Goal: Transaction & Acquisition: Purchase product/service

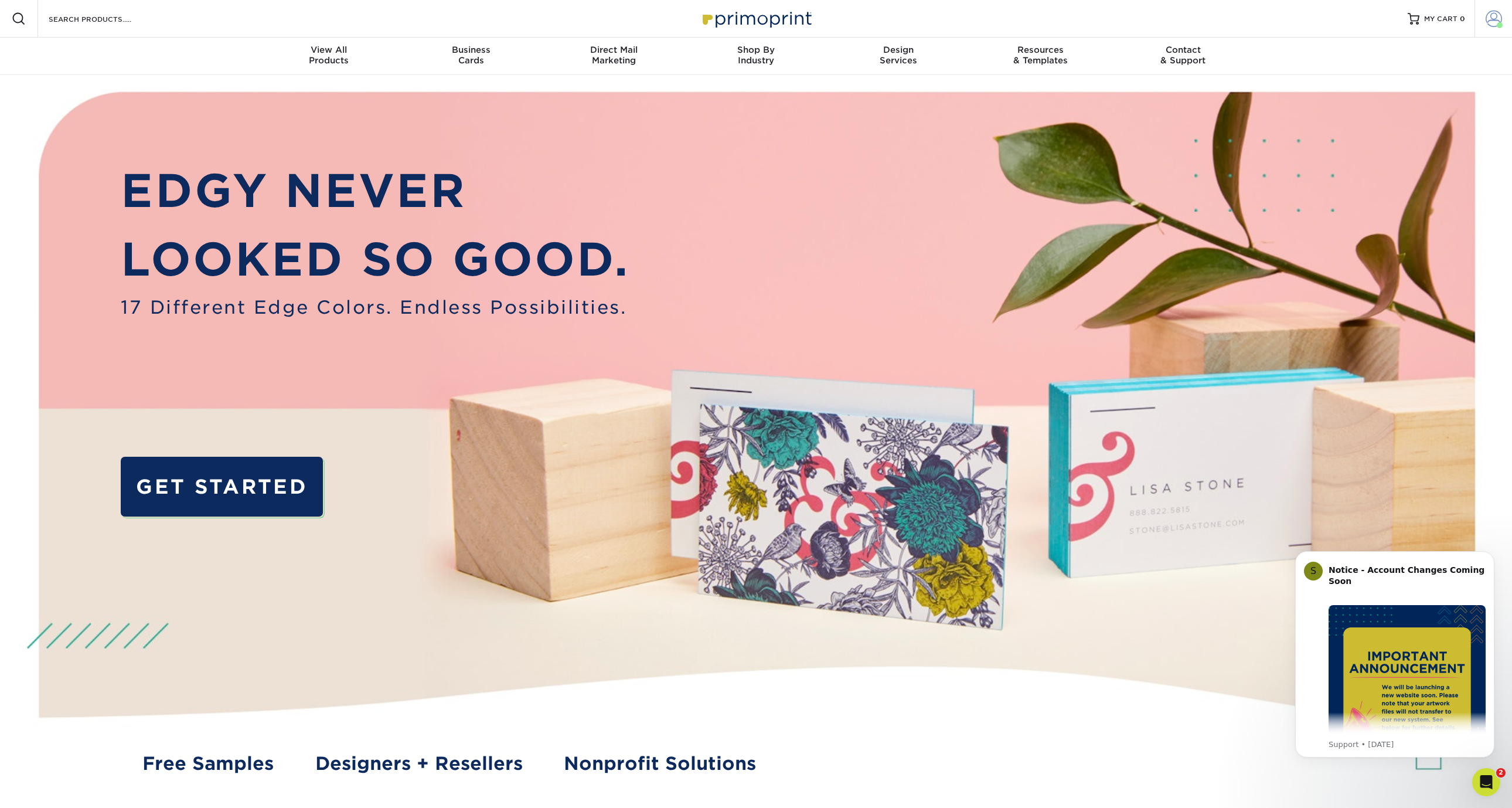
click at [1492, 15] on span at bounding box center [1493, 19] width 16 height 16
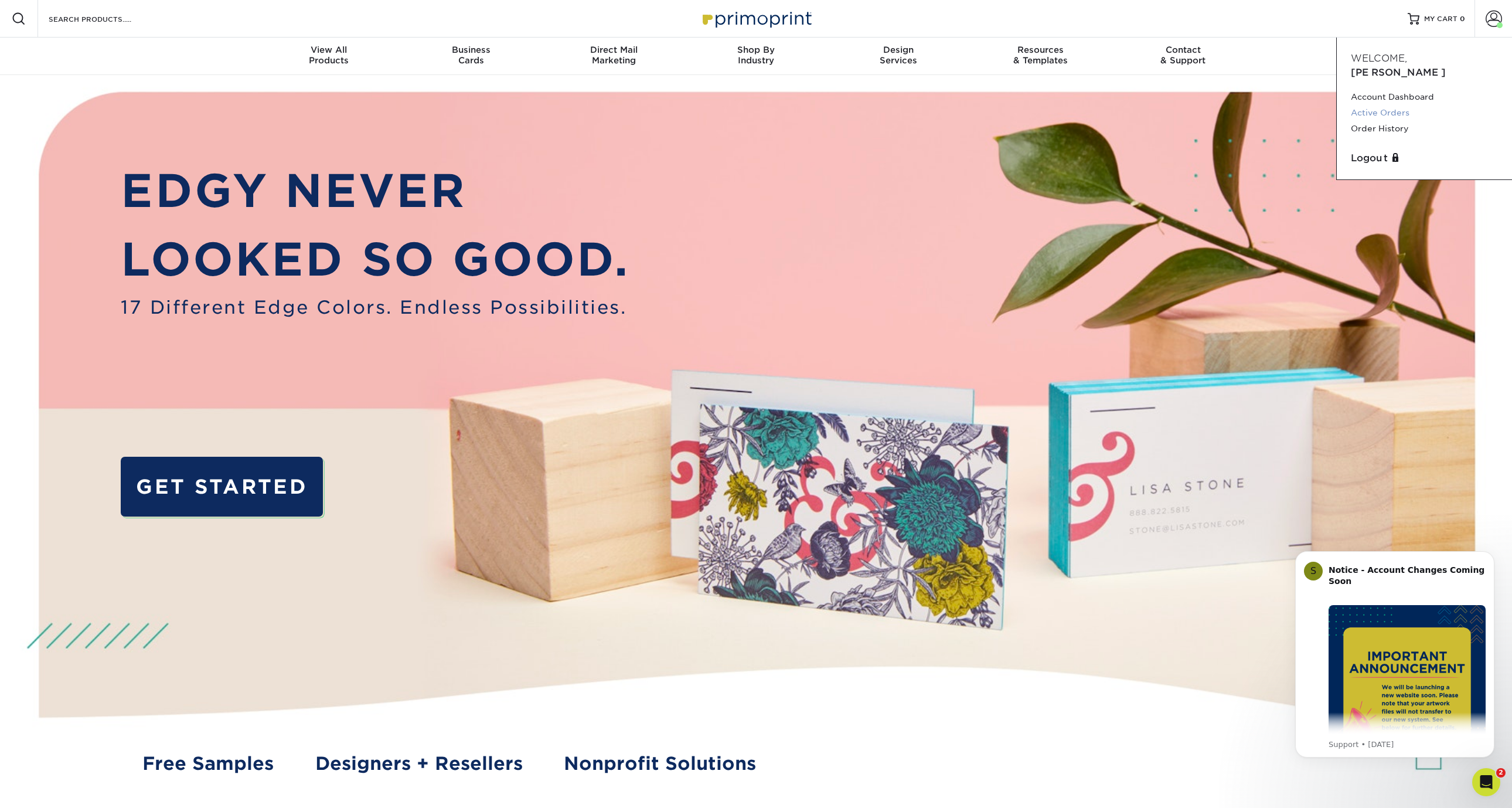
click at [1394, 105] on link "Active Orders" at bounding box center [1424, 112] width 147 height 16
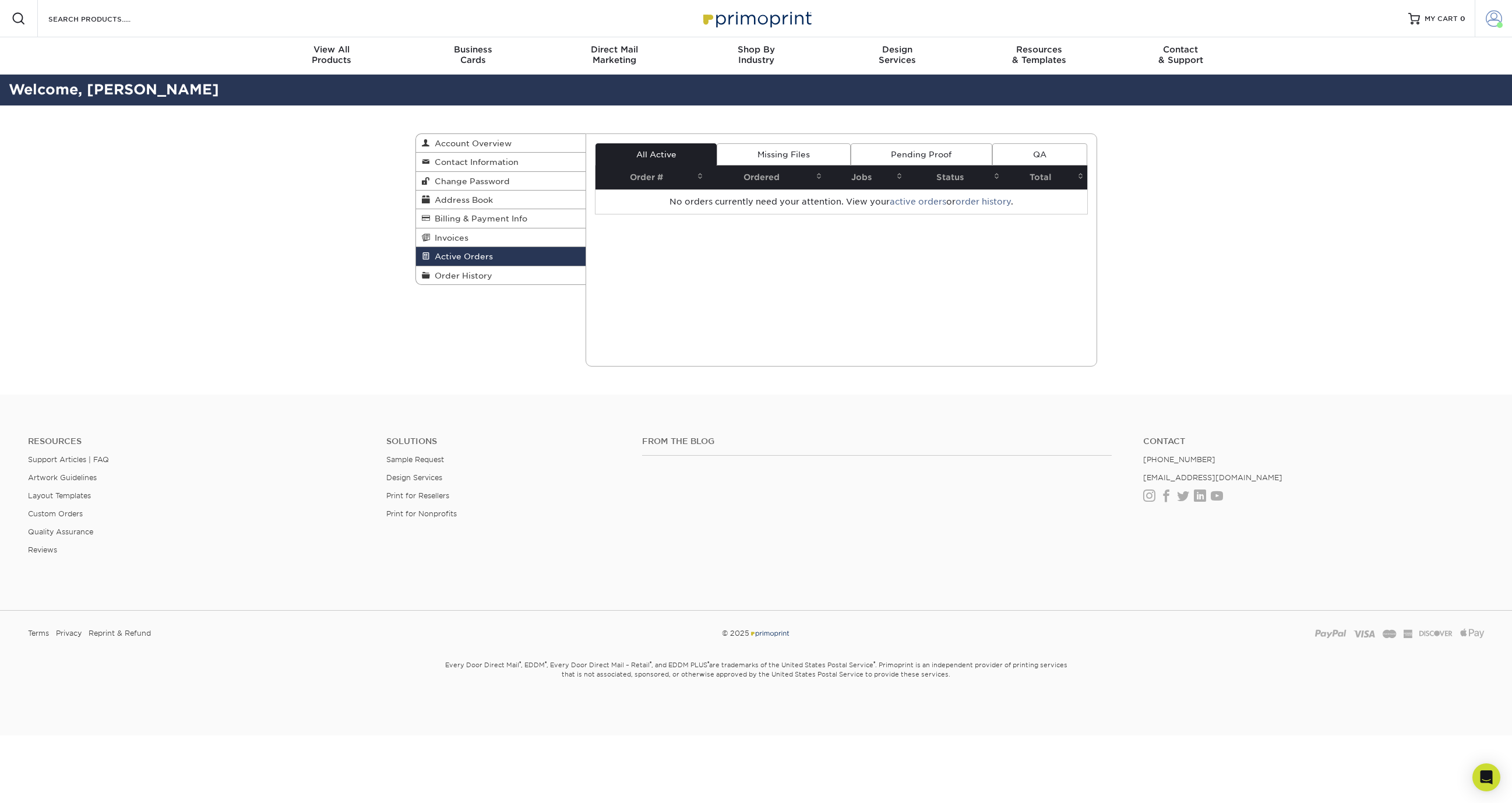
click at [1486, 18] on span at bounding box center [1494, 18] width 16 height 16
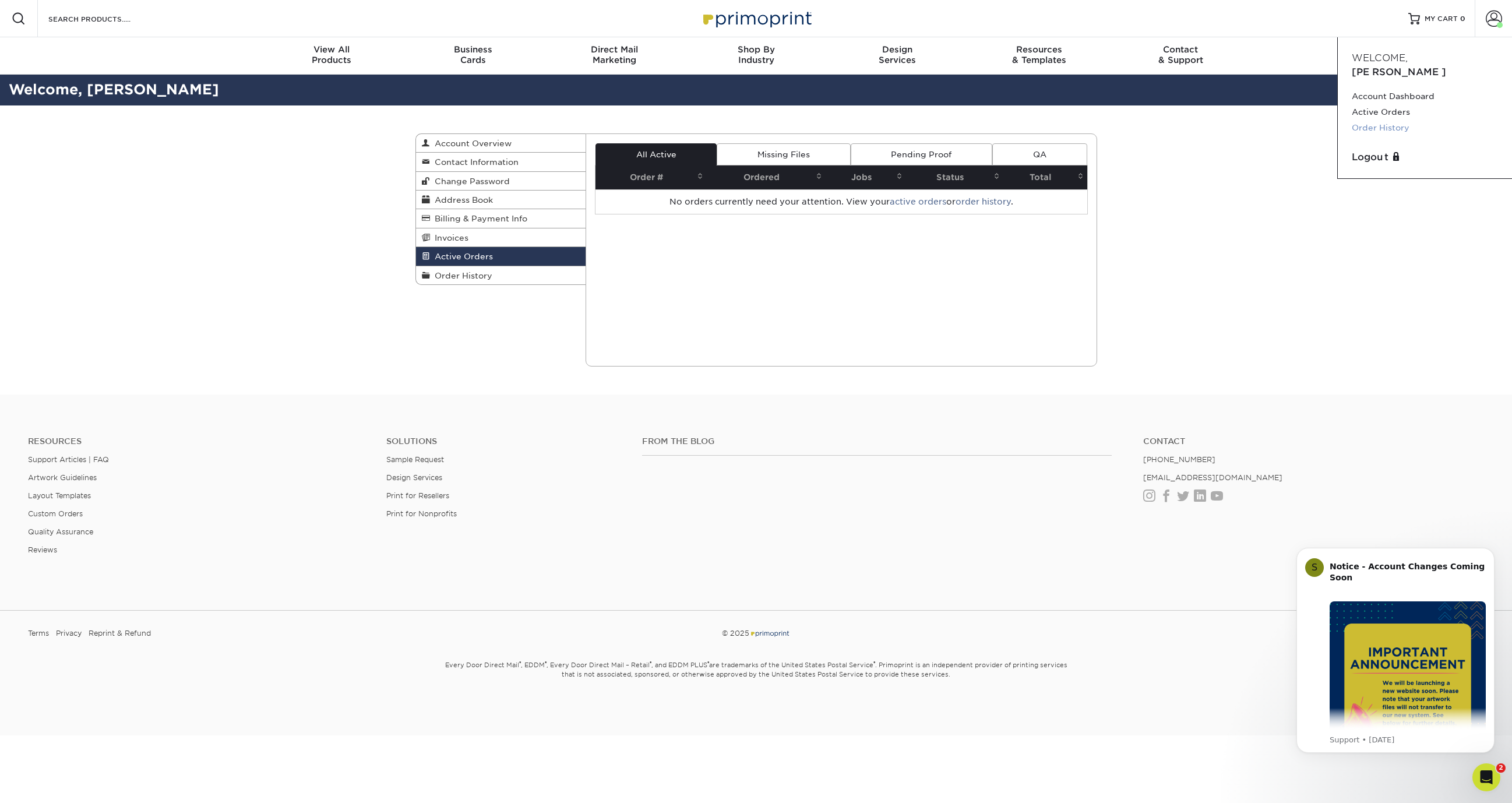
click at [1399, 120] on link "Order History" at bounding box center [1424, 128] width 146 height 16
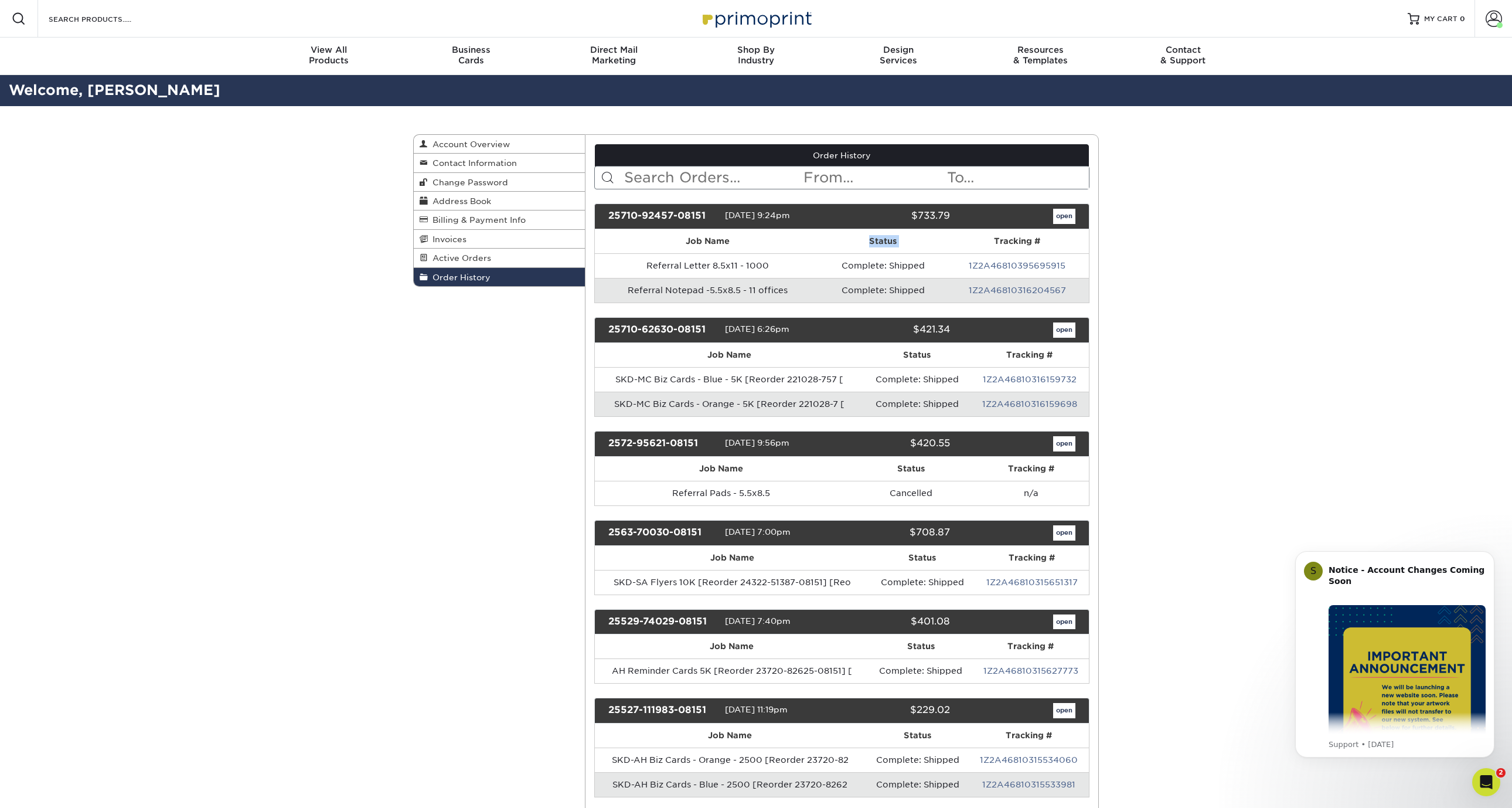
drag, startPoint x: 940, startPoint y: 244, endPoint x: 848, endPoint y: 235, distance: 92.4
click at [848, 235] on tr "Job Name Status Tracking #" at bounding box center [842, 241] width 495 height 24
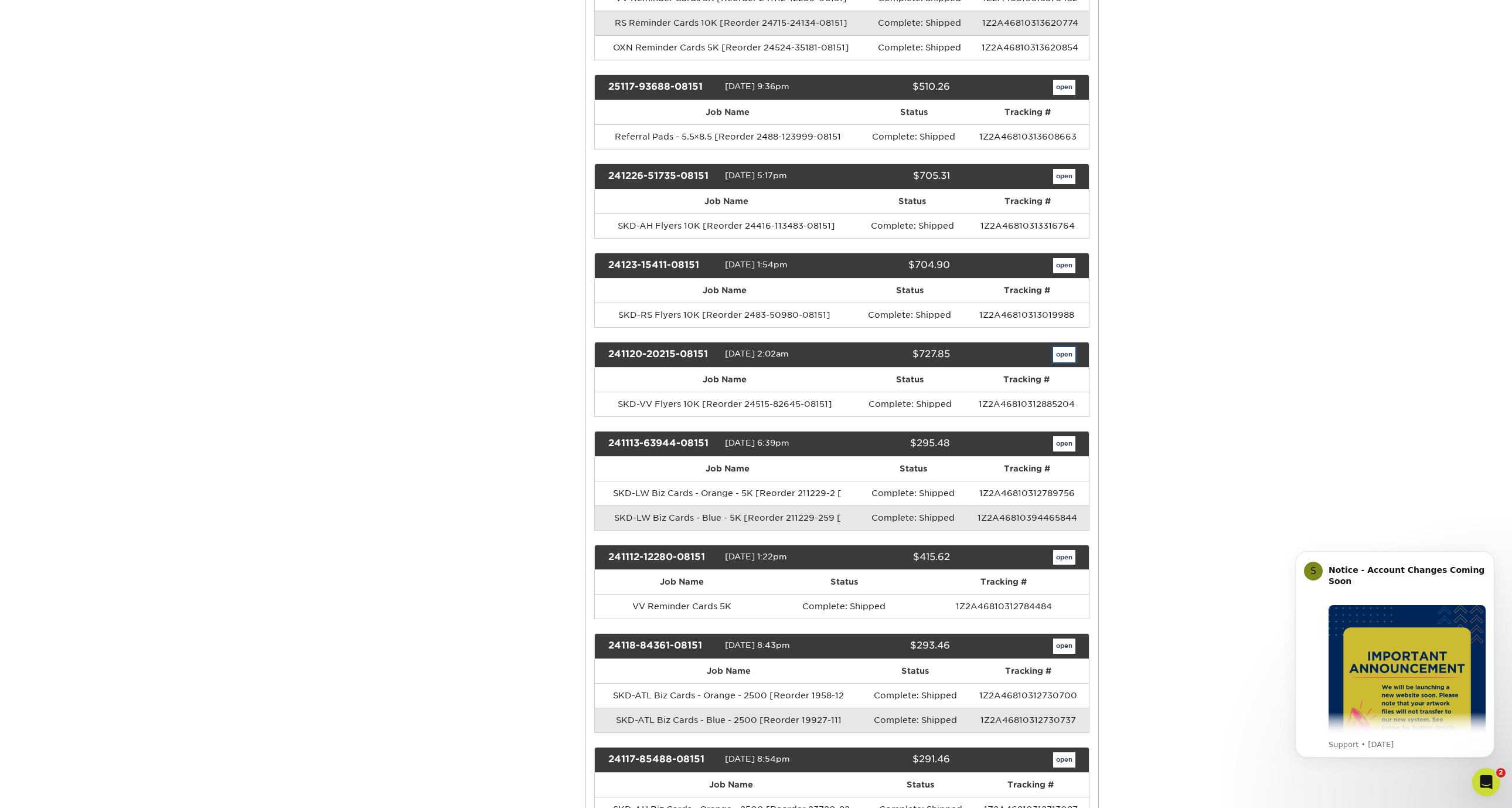
click at [1064, 353] on link "open" at bounding box center [1064, 354] width 22 height 15
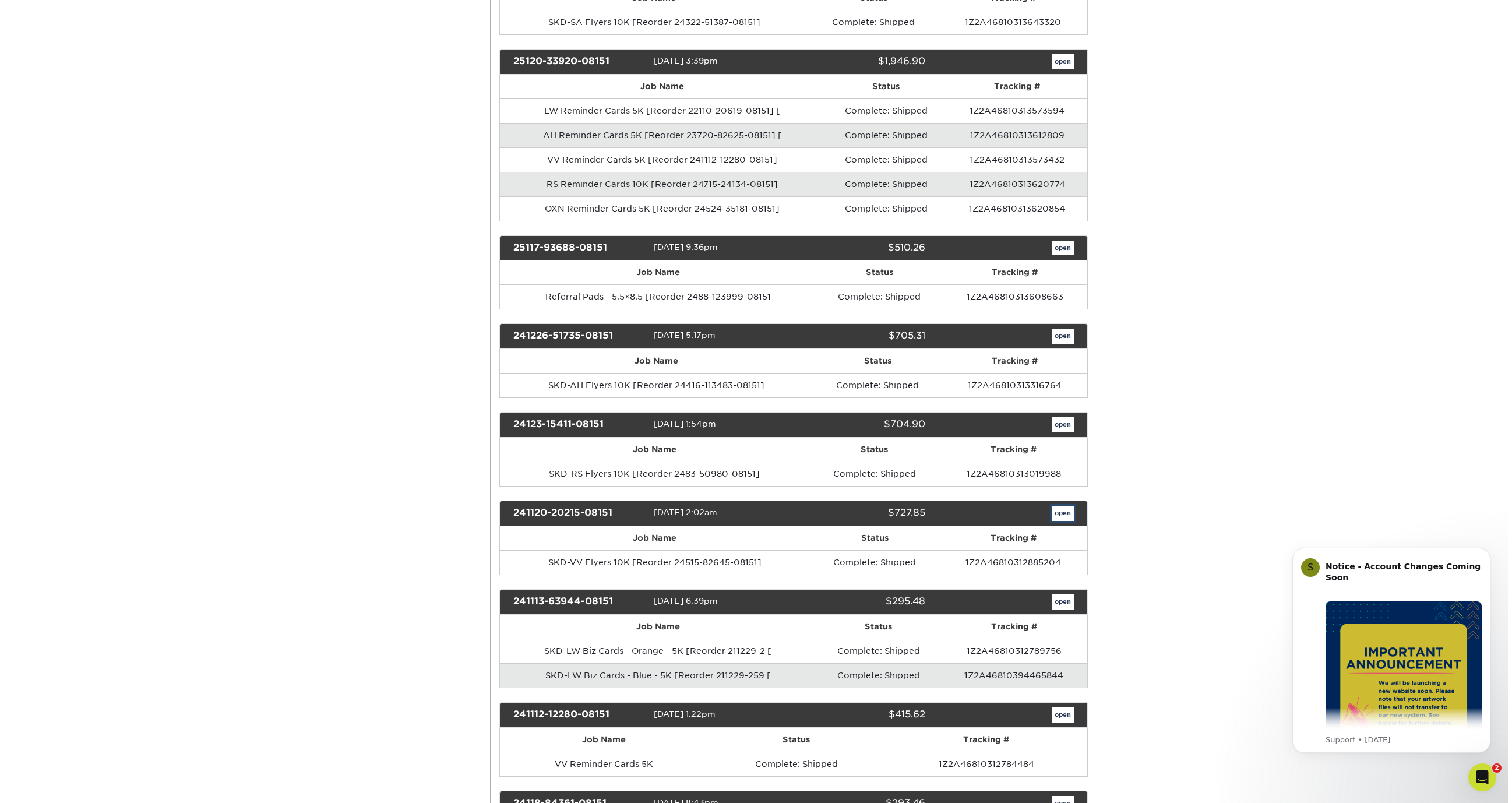
scroll to position [0, 0]
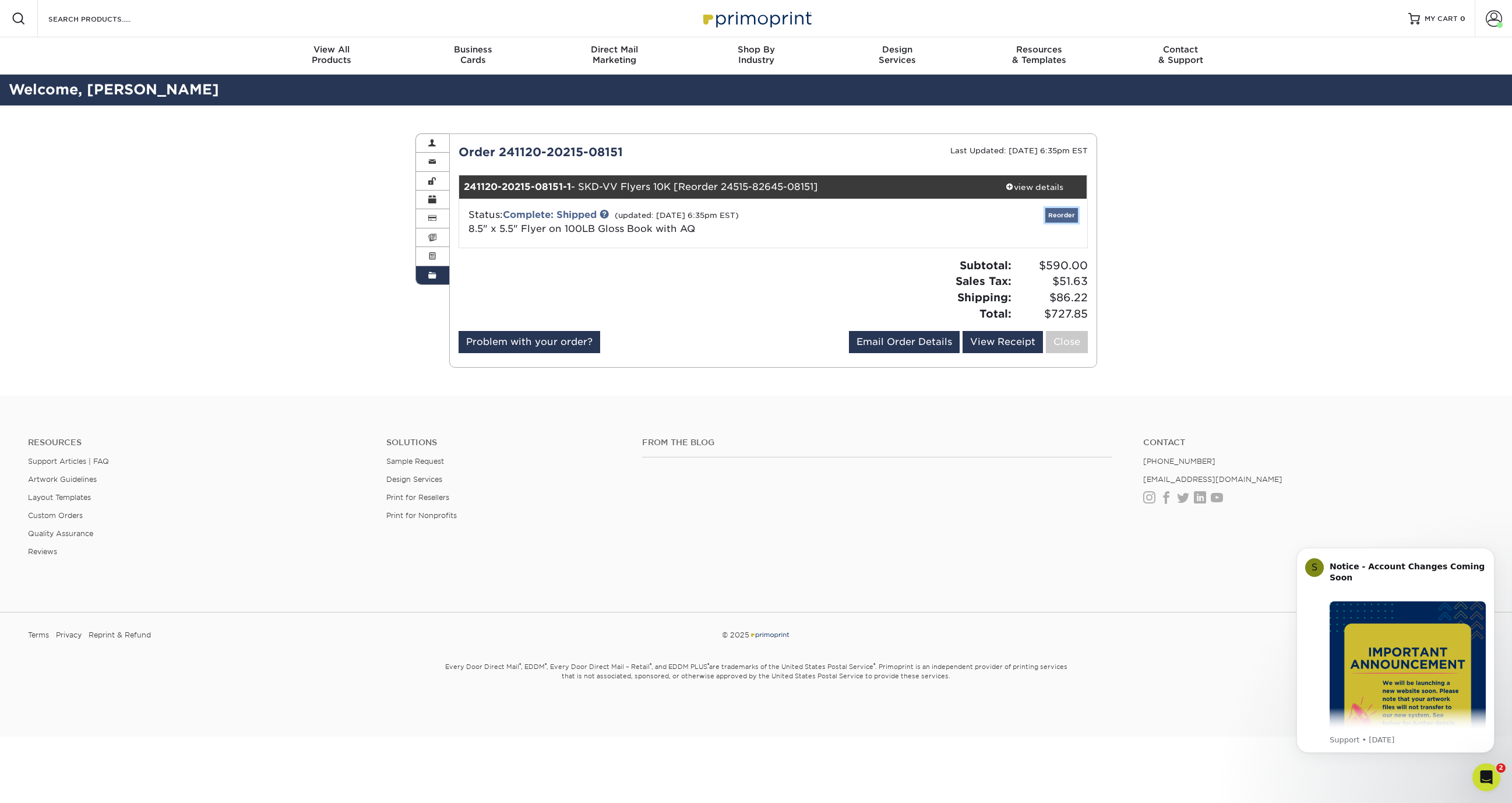
click at [1063, 211] on link "Reorder" at bounding box center [1061, 215] width 33 height 15
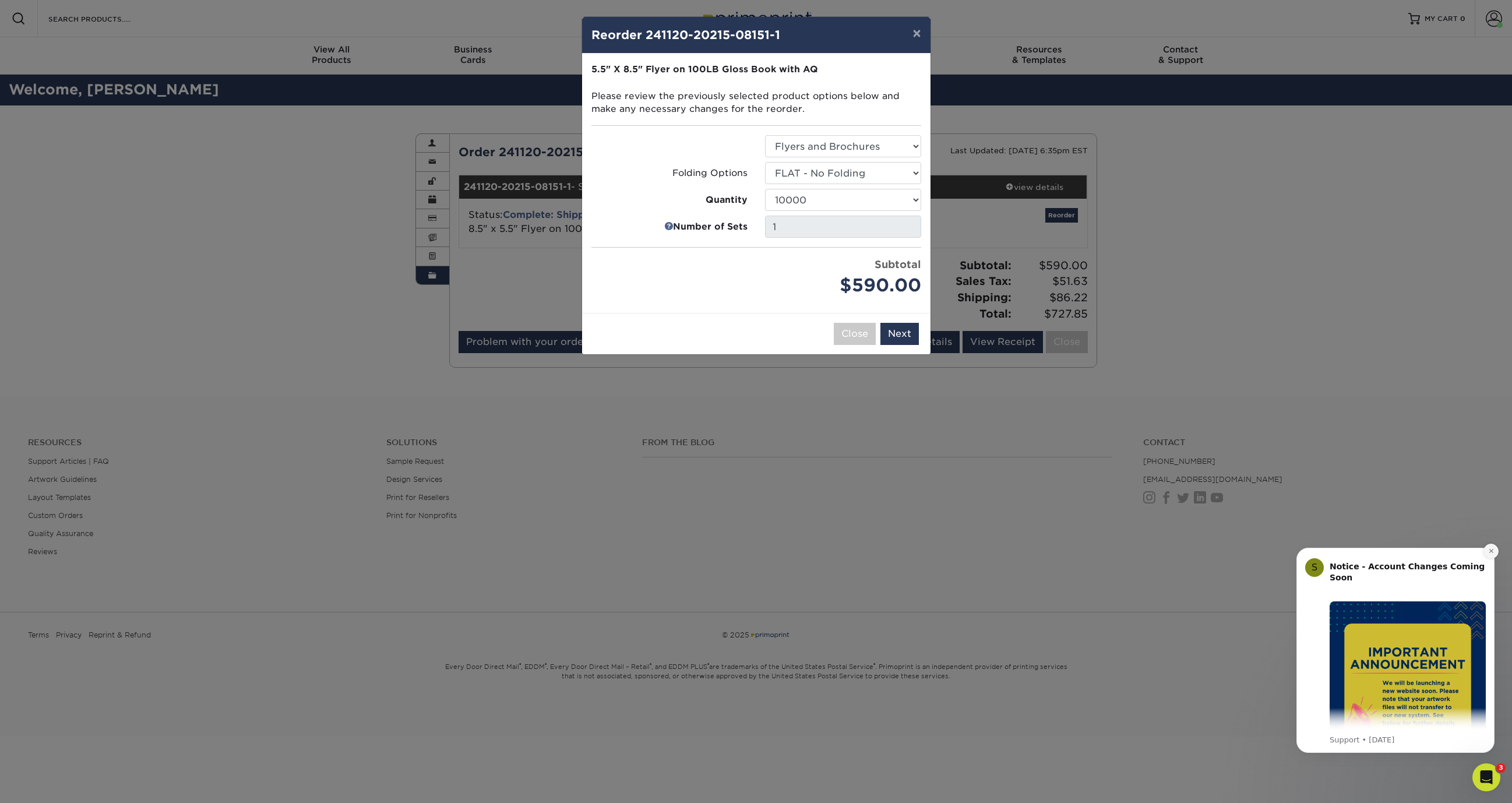
click at [1490, 552] on icon "Dismiss notification" at bounding box center [1491, 550] width 6 height 6
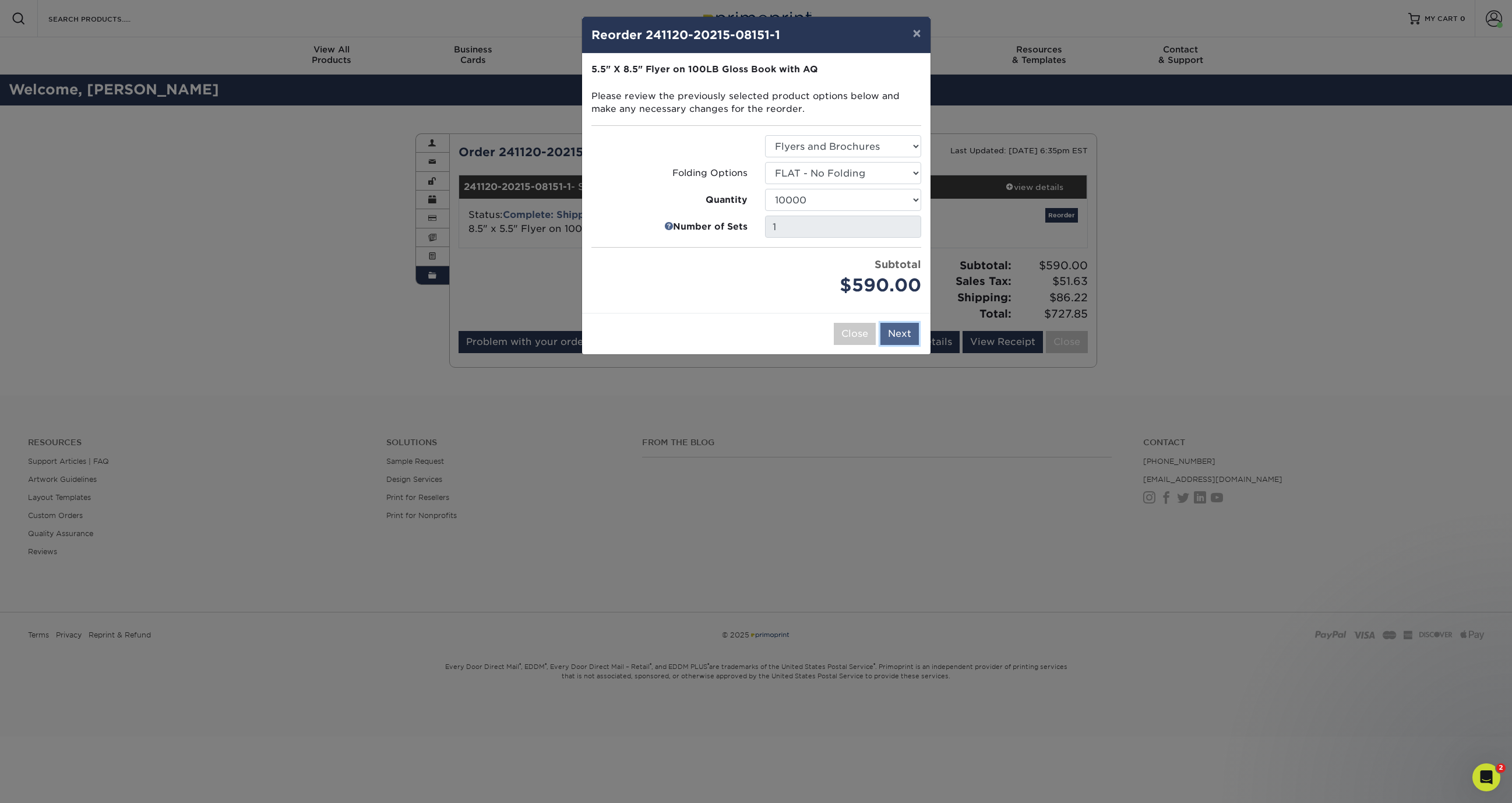
click at [909, 333] on button "Next" at bounding box center [899, 333] width 38 height 22
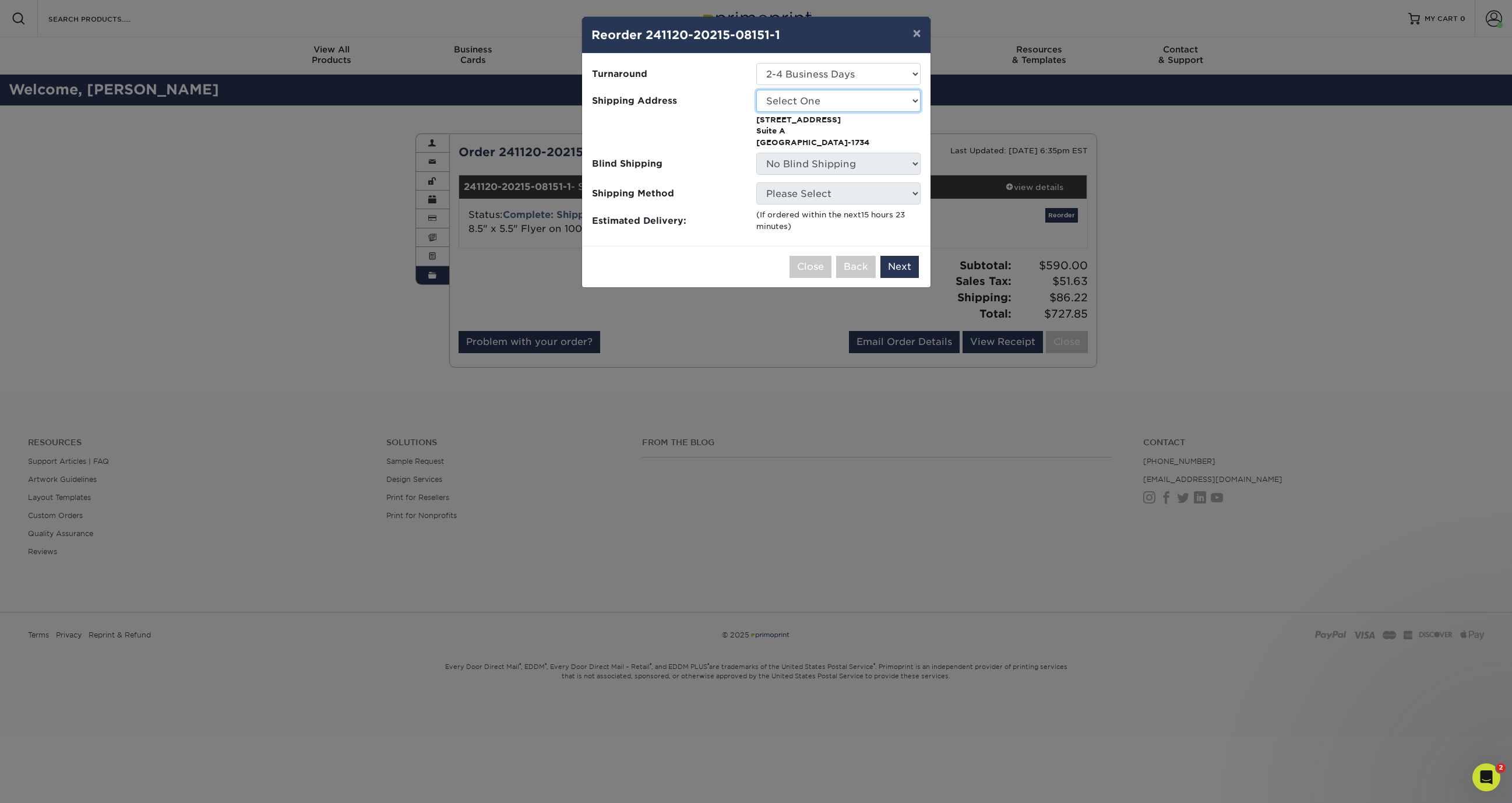
click at [859, 107] on select "Select One Home SKD-AH SKD-ATL SKD-BH SKD-CO SKD-EM SKD-LW SKD-MC SKD-OXN SKD-R…" at bounding box center [838, 100] width 164 height 22
select select "263705"
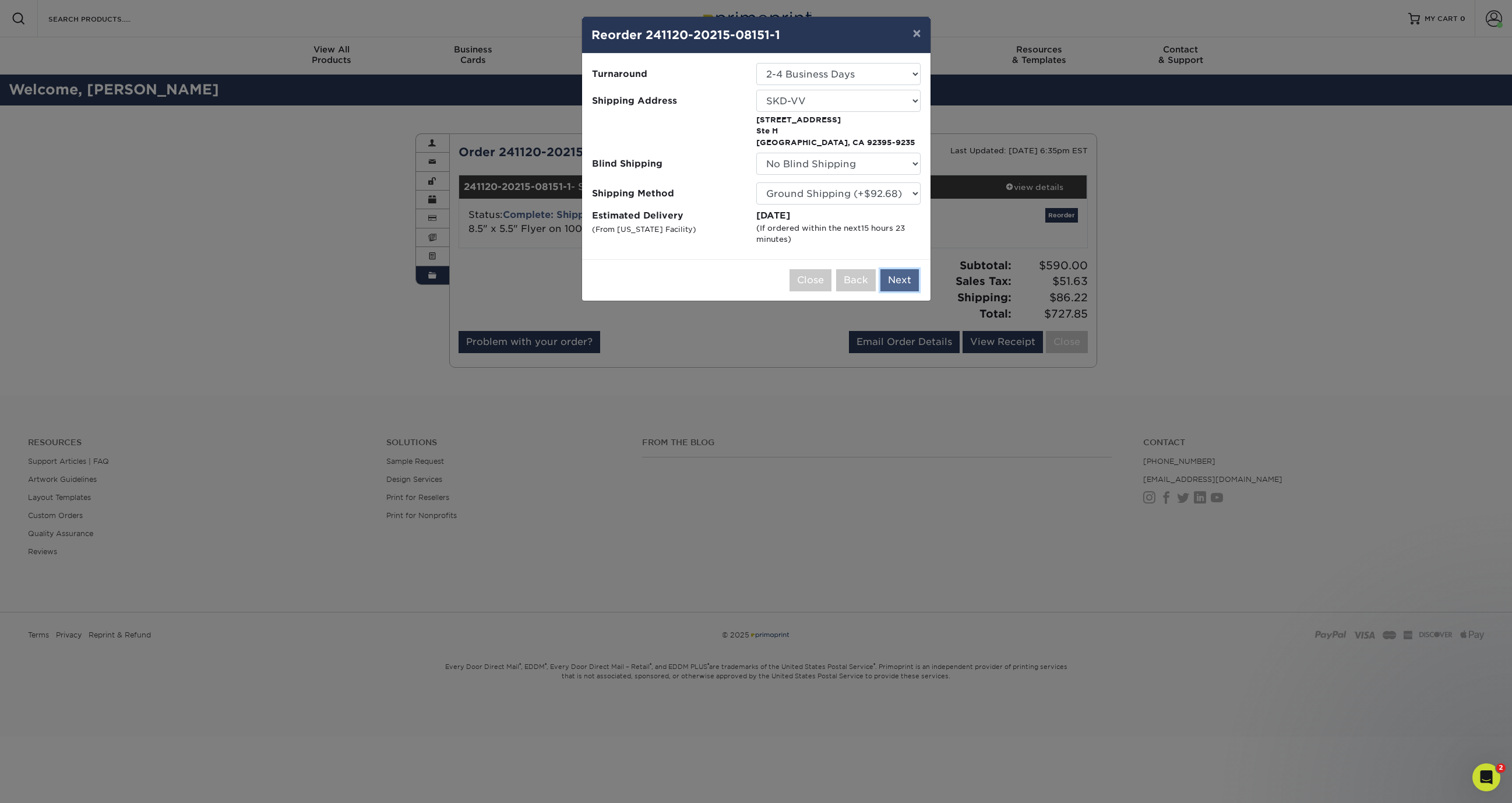
click at [904, 282] on button "Next" at bounding box center [899, 279] width 38 height 22
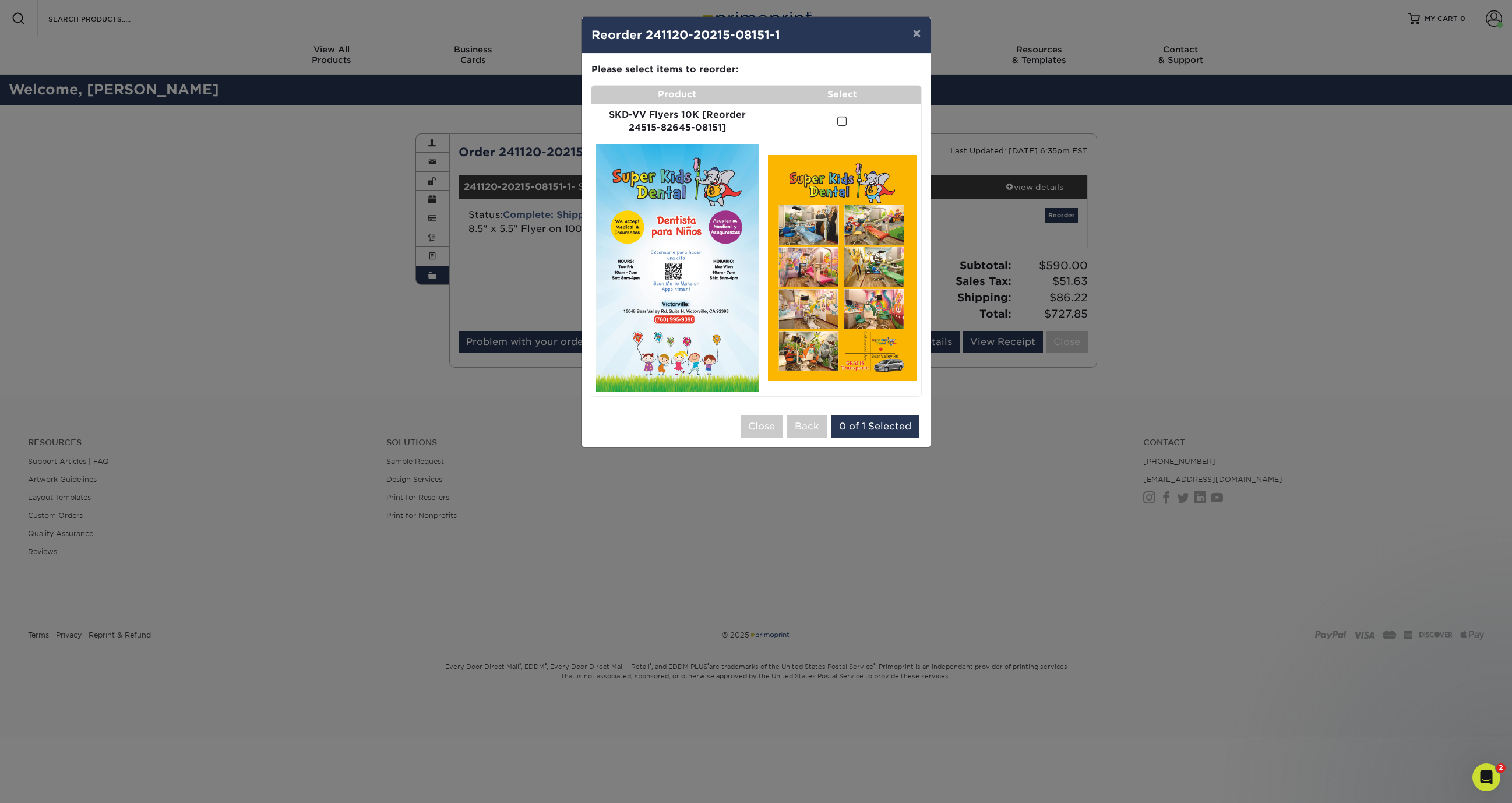
click at [841, 123] on span at bounding box center [842, 122] width 10 height 11
click at [0, 0] on input "checkbox" at bounding box center [0, 0] width 0 height 0
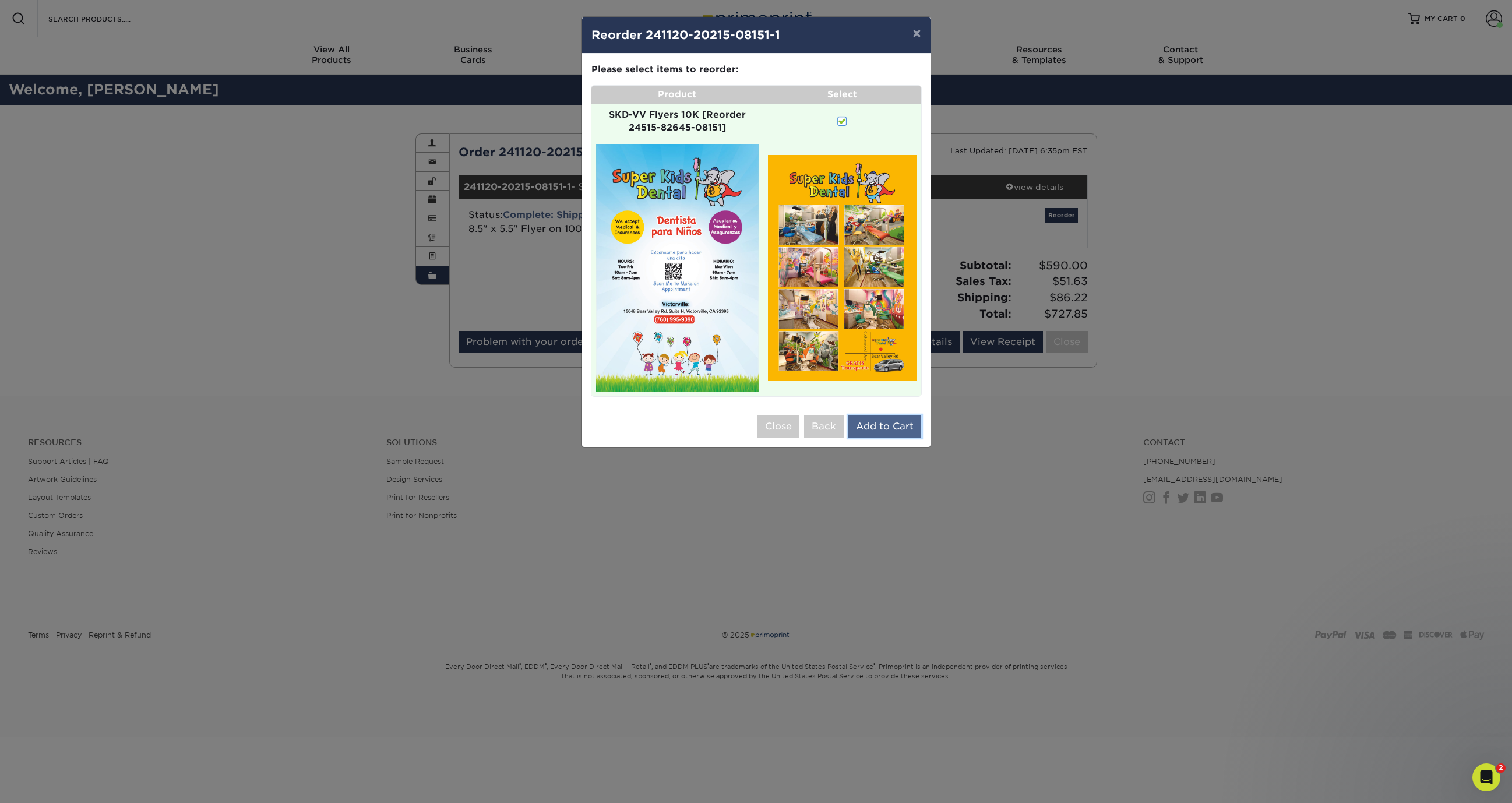
click at [908, 434] on button "Add to Cart" at bounding box center [884, 426] width 73 height 22
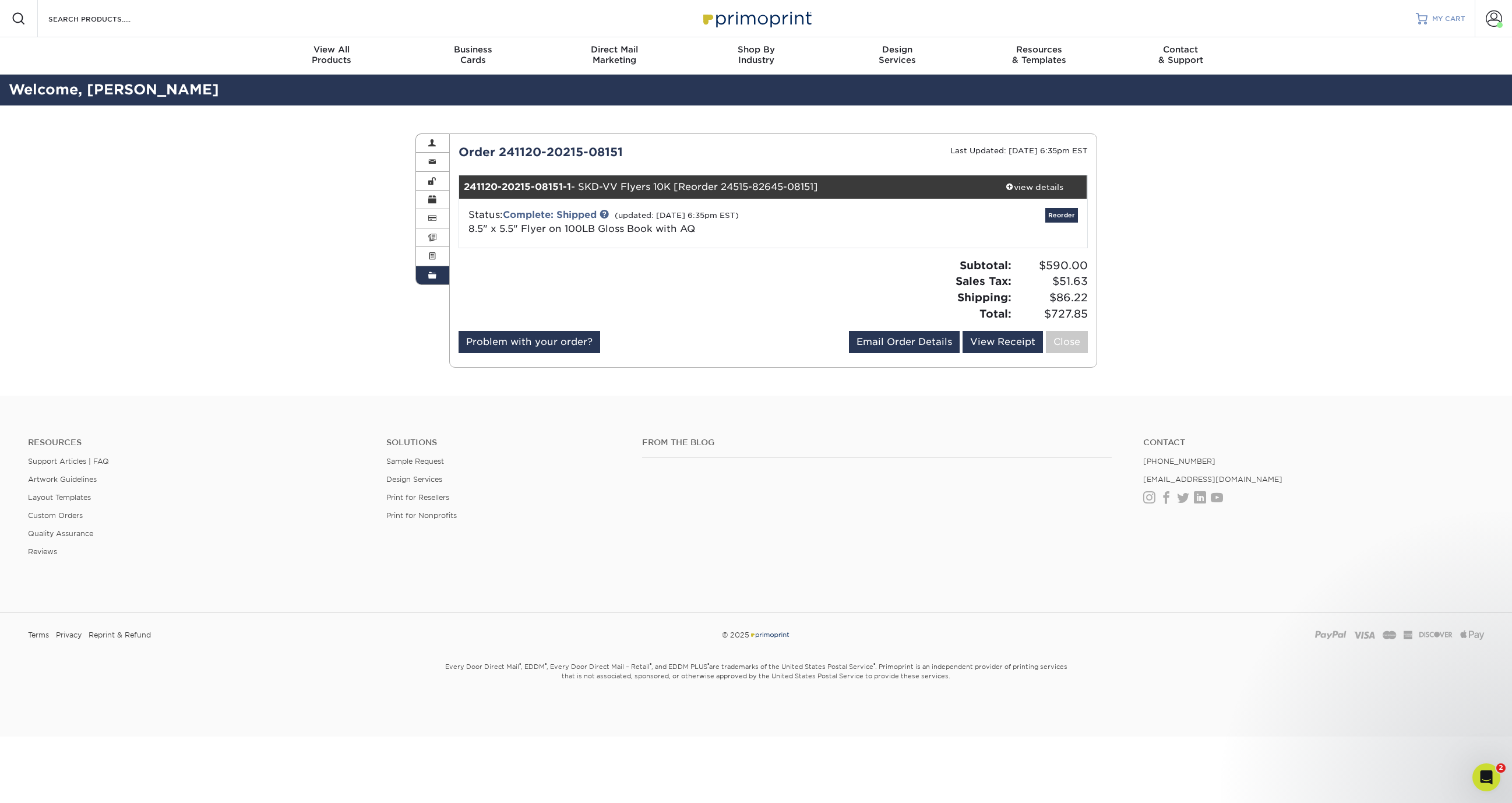
click at [1443, 21] on span "MY CART" at bounding box center [1448, 19] width 33 height 10
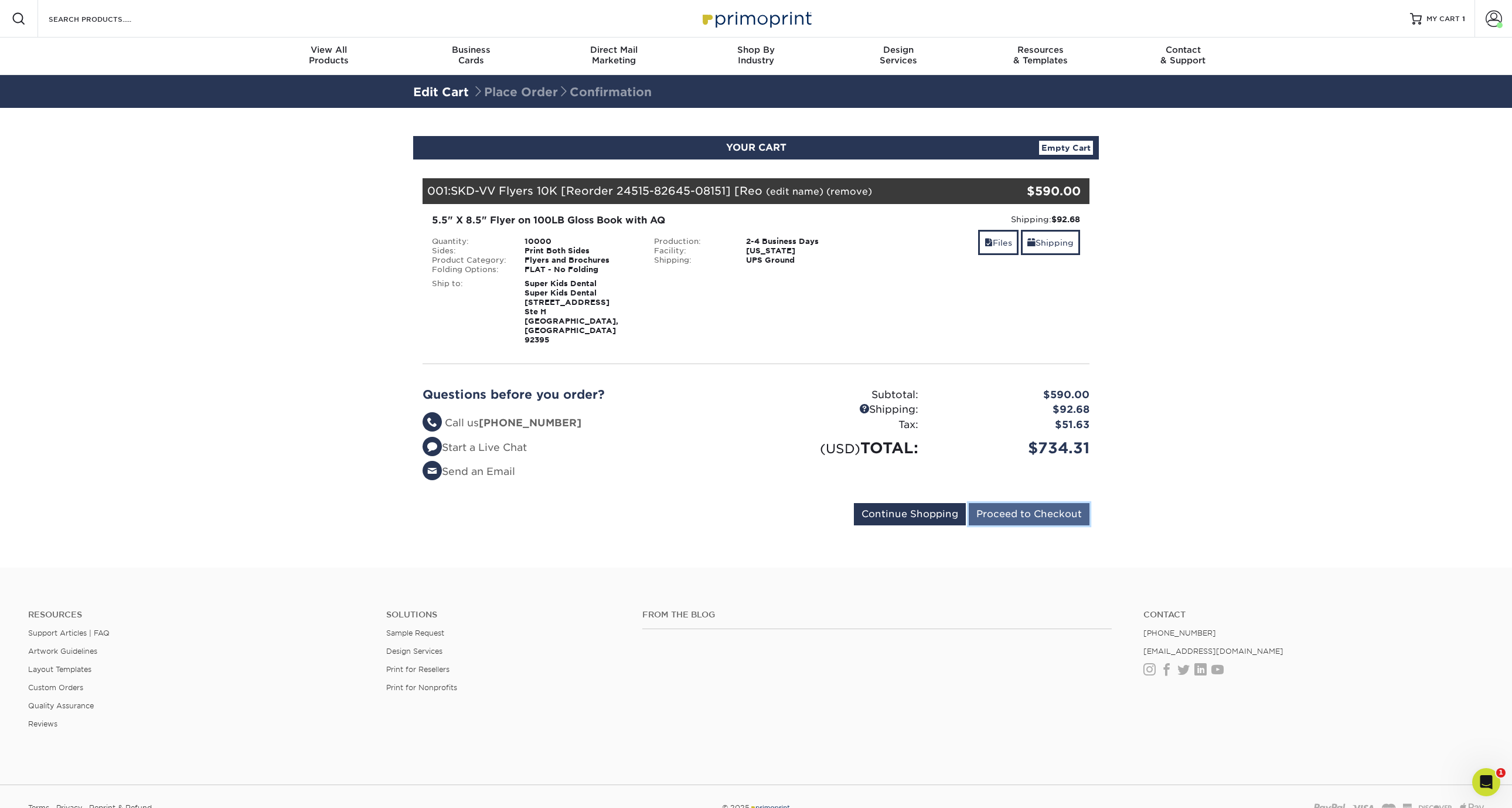
click at [1012, 503] on input "Proceed to Checkout" at bounding box center [1029, 513] width 121 height 22
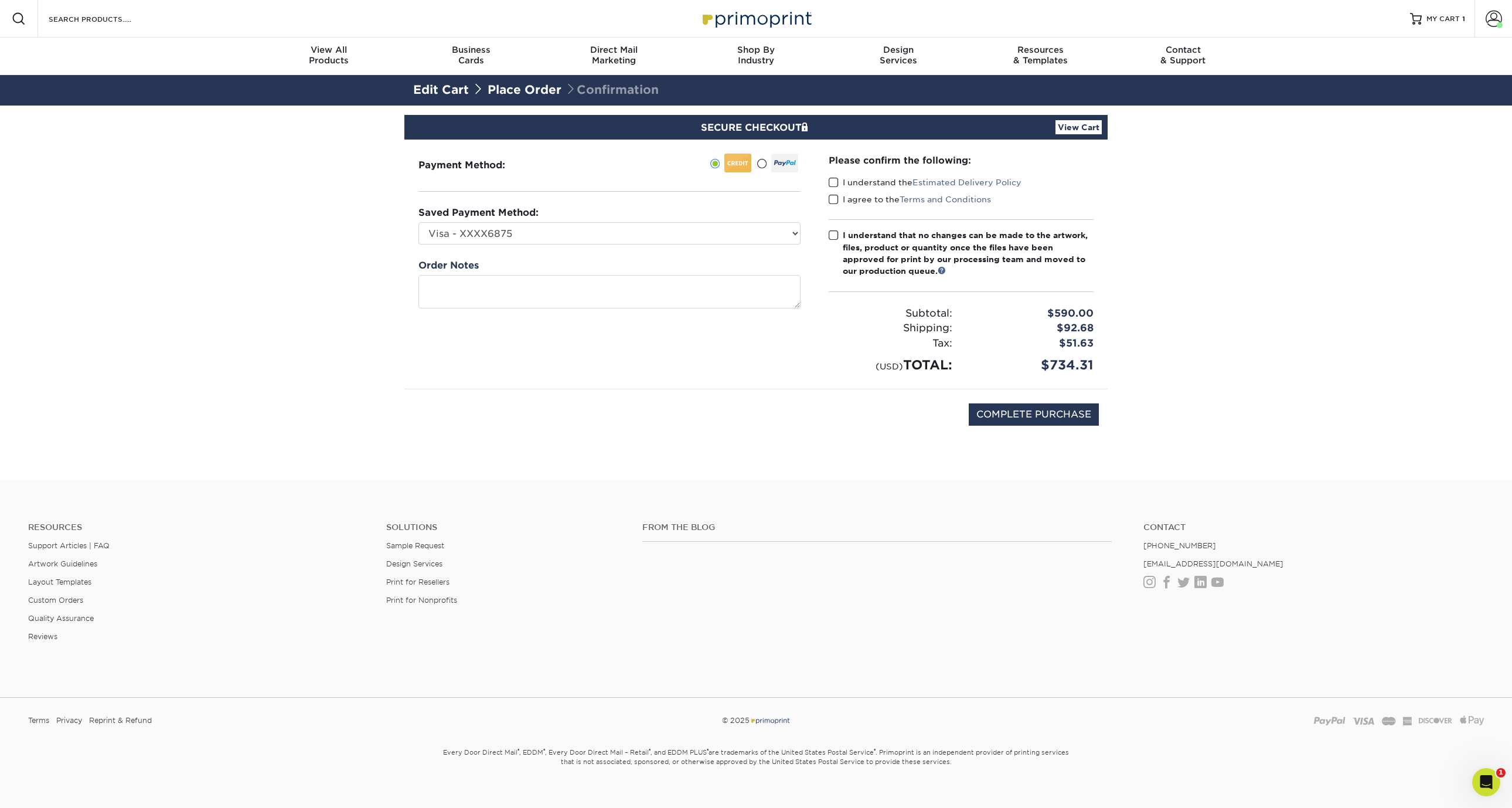
click at [831, 183] on span at bounding box center [834, 183] width 10 height 11
click at [0, 0] on input "I understand the Estimated Delivery Policy" at bounding box center [0, 0] width 0 height 0
click at [829, 201] on span at bounding box center [834, 200] width 10 height 11
click at [0, 0] on input "I agree to the Terms and Conditions" at bounding box center [0, 0] width 0 height 0
click at [833, 233] on span at bounding box center [834, 236] width 10 height 11
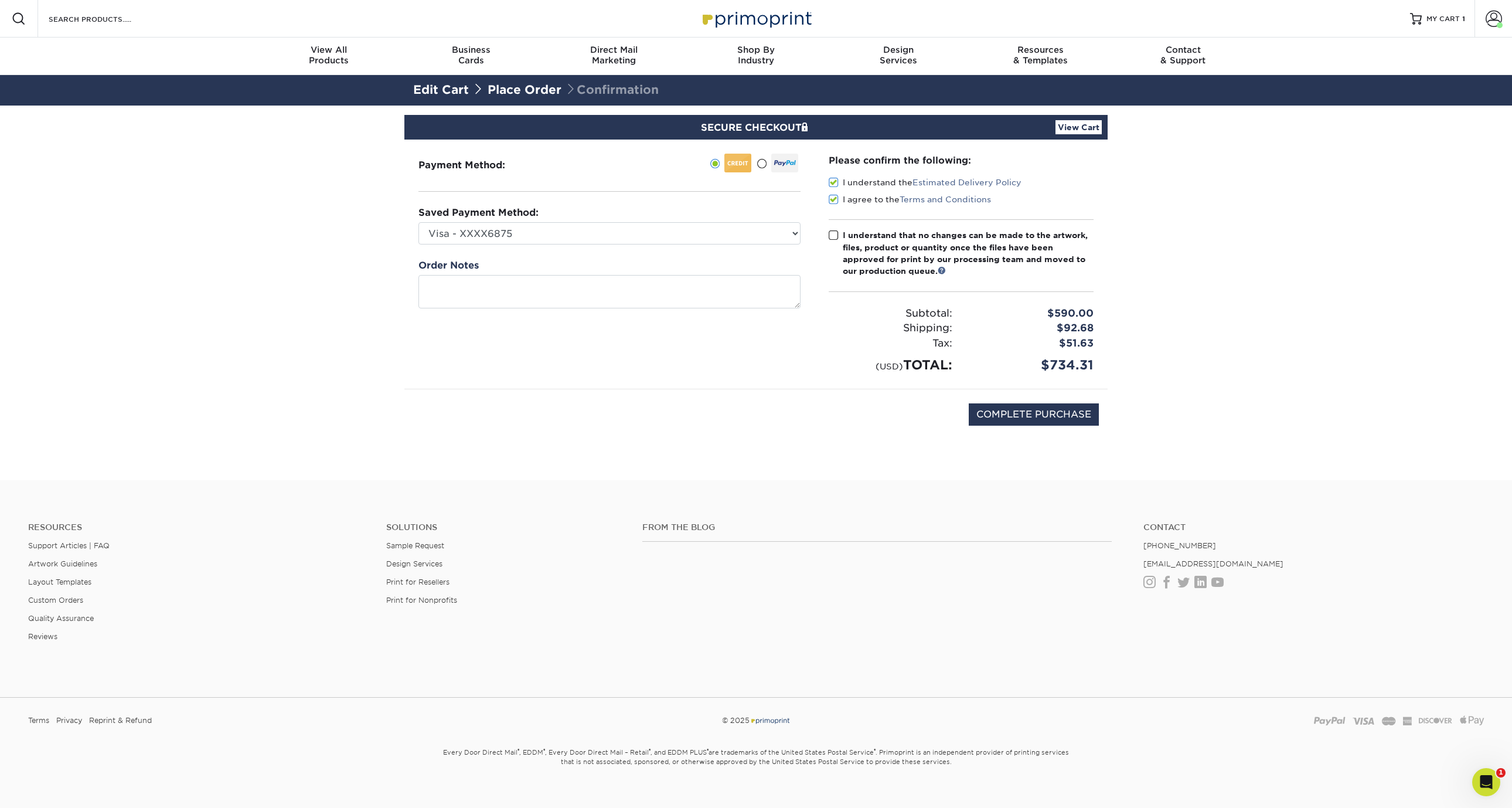
click at [0, 0] on input "I understand that no changes can be made to the artwork, files, product or quan…" at bounding box center [0, 0] width 0 height 0
click at [775, 166] on div at bounding box center [785, 163] width 27 height 19
click at [0, 0] on input "radio" at bounding box center [0, 0] width 0 height 0
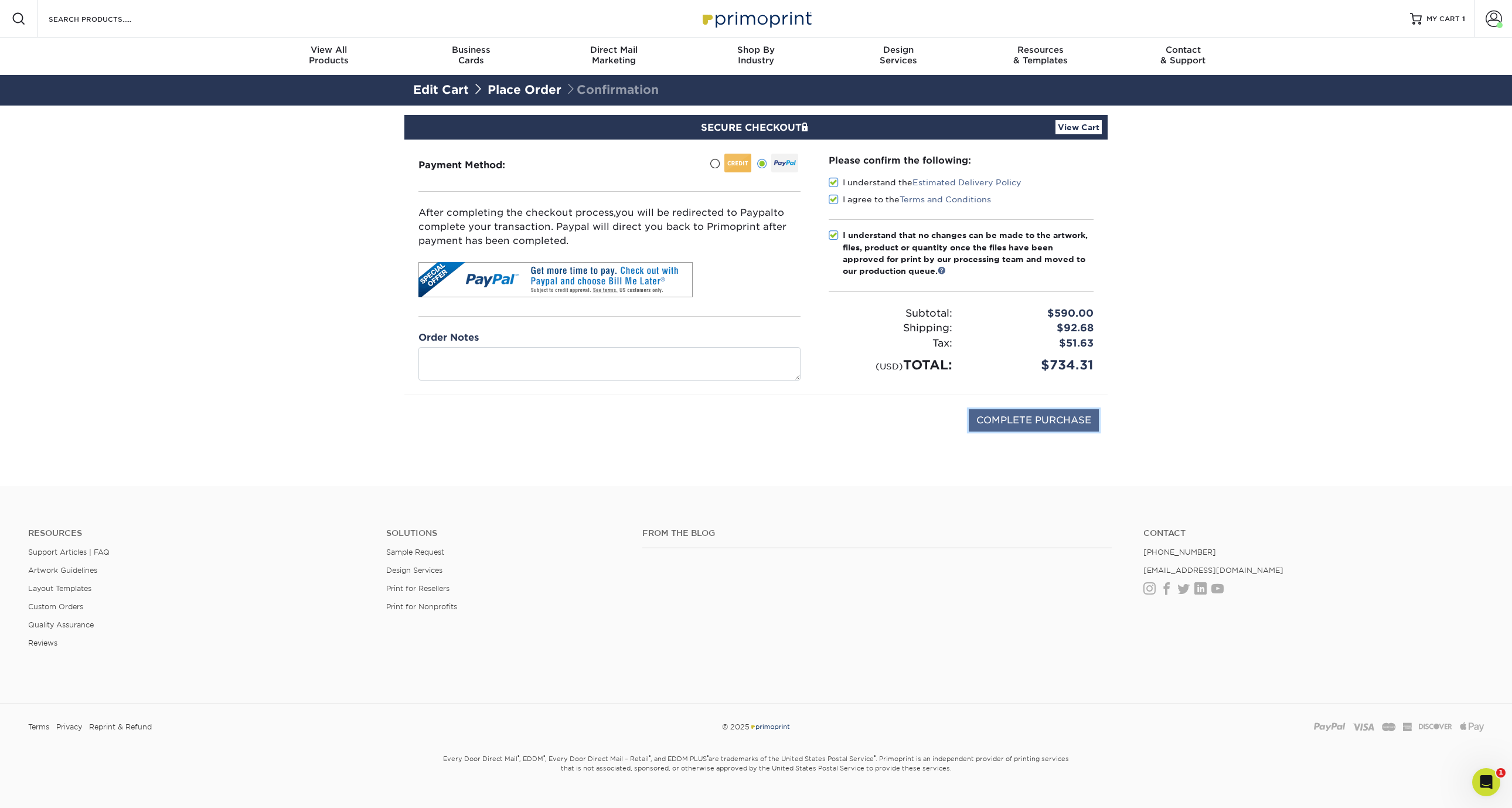
click at [1055, 419] on input "COMPLETE PURCHASE" at bounding box center [1034, 420] width 130 height 22
type input "PROCESSING, PLEASE WAIT..."
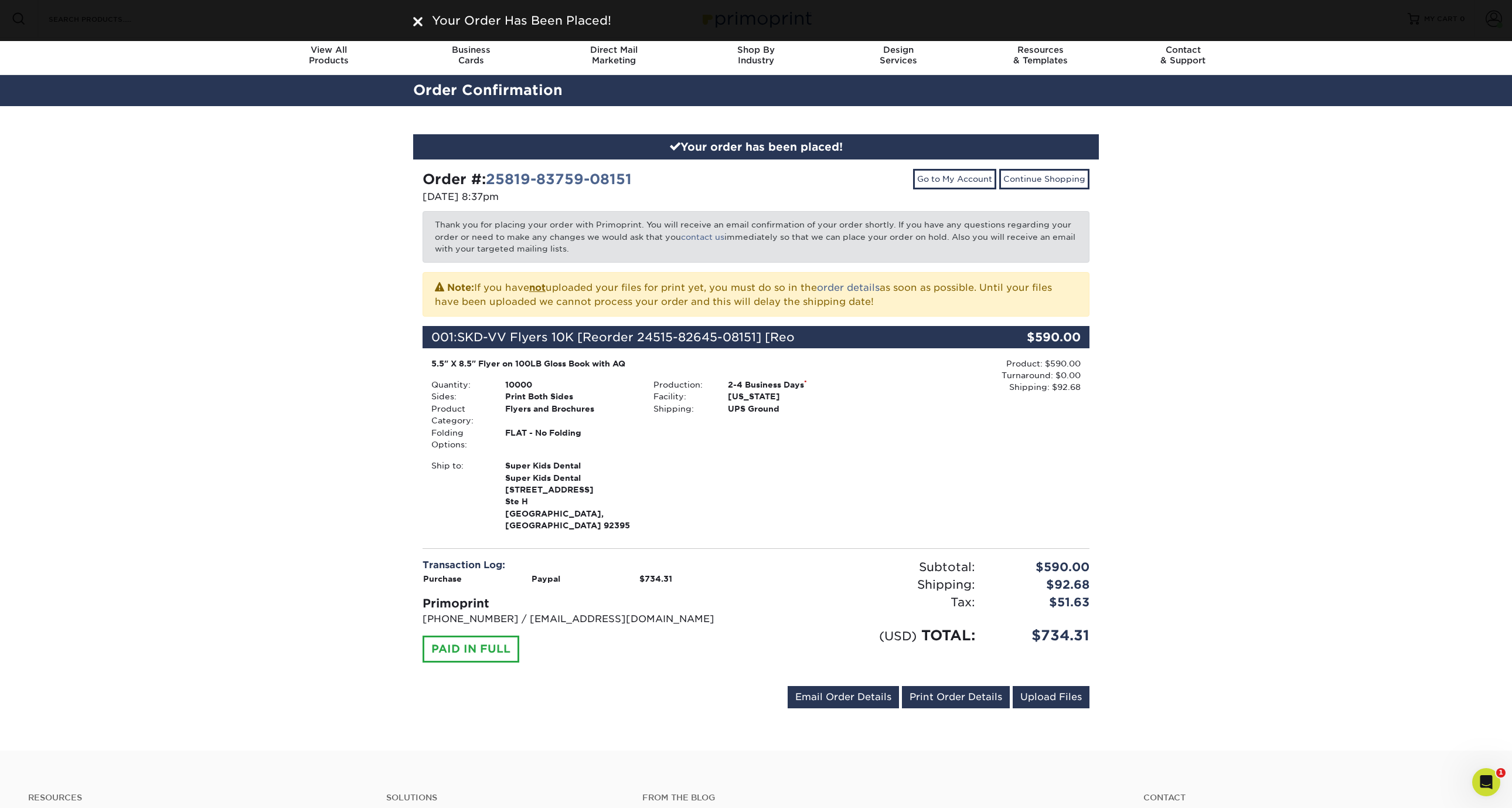
click at [1152, 488] on div "Your order has been placed! Order #: 25819-83759-08151 [DATE] 8:37pm Go to My A…" at bounding box center [756, 428] width 1512 height 644
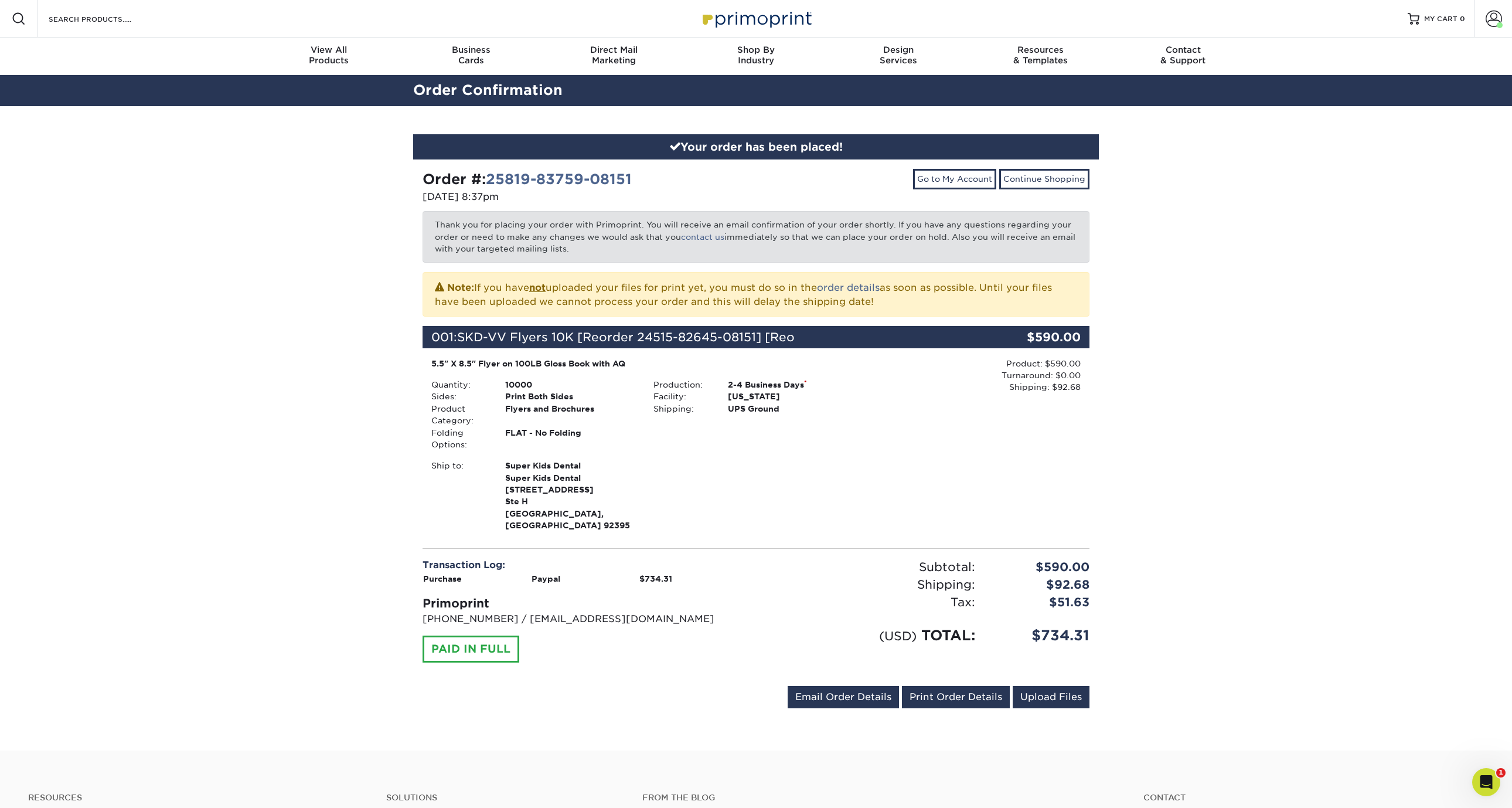
click at [1198, 251] on div "Your order has been placed! Order #: 25819-83759-08151 [DATE] 8:37pm Go to My A…" at bounding box center [756, 428] width 1512 height 644
